Goal: Use online tool/utility: Utilize a website feature to perform a specific function

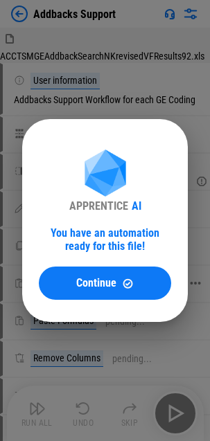
click at [113, 280] on span "Continue" at bounding box center [96, 283] width 40 height 11
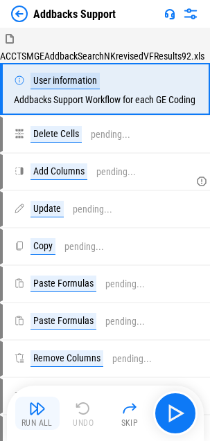
click at [39, 414] on img "button" at bounding box center [37, 408] width 17 height 17
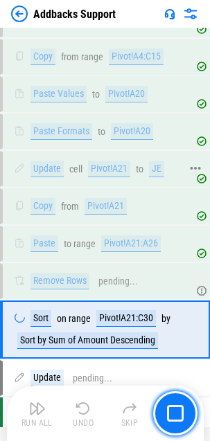
scroll to position [590, 0]
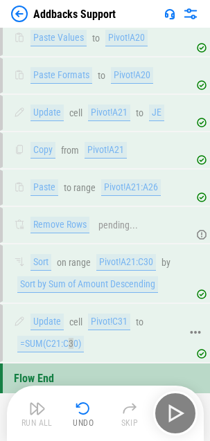
drag, startPoint x: 71, startPoint y: 335, endPoint x: 23, endPoint y: 326, distance: 49.4
click at [69, 331] on div "Update cell Pivot!C31 to =SUM(C21:C30)" at bounding box center [97, 333] width 167 height 39
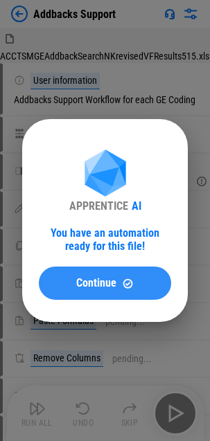
click at [83, 292] on button "Continue" at bounding box center [105, 283] width 132 height 33
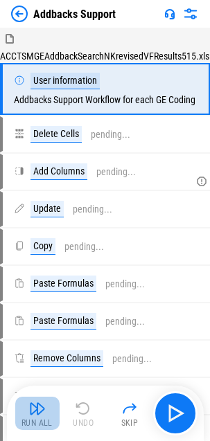
click at [29, 409] on button "Run All" at bounding box center [37, 413] width 44 height 33
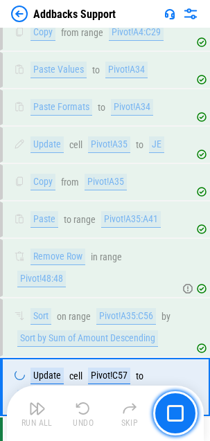
scroll to position [745, 0]
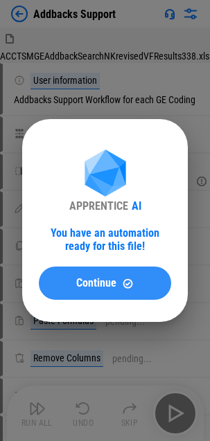
drag, startPoint x: 107, startPoint y: 281, endPoint x: 71, endPoint y: 338, distance: 68.2
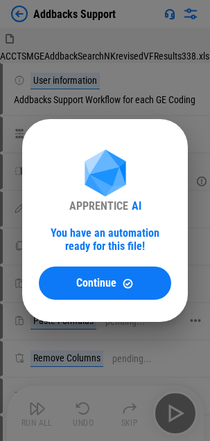
click at [107, 280] on span "Continue" at bounding box center [96, 283] width 40 height 11
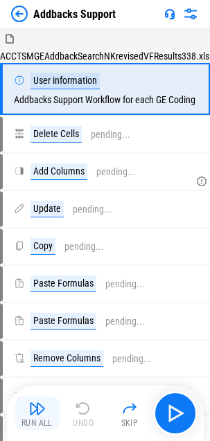
click at [44, 412] on img "button" at bounding box center [37, 408] width 17 height 17
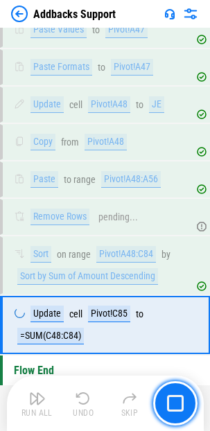
scroll to position [733, 0]
